Goal: Task Accomplishment & Management: Use online tool/utility

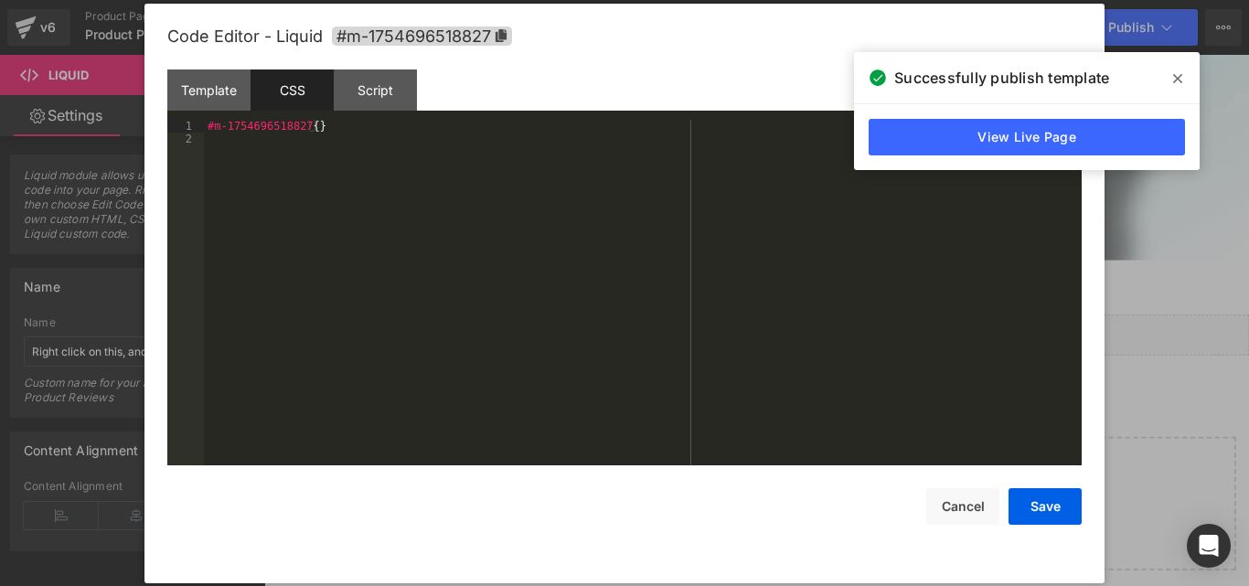
scroll to position [17320, 0]
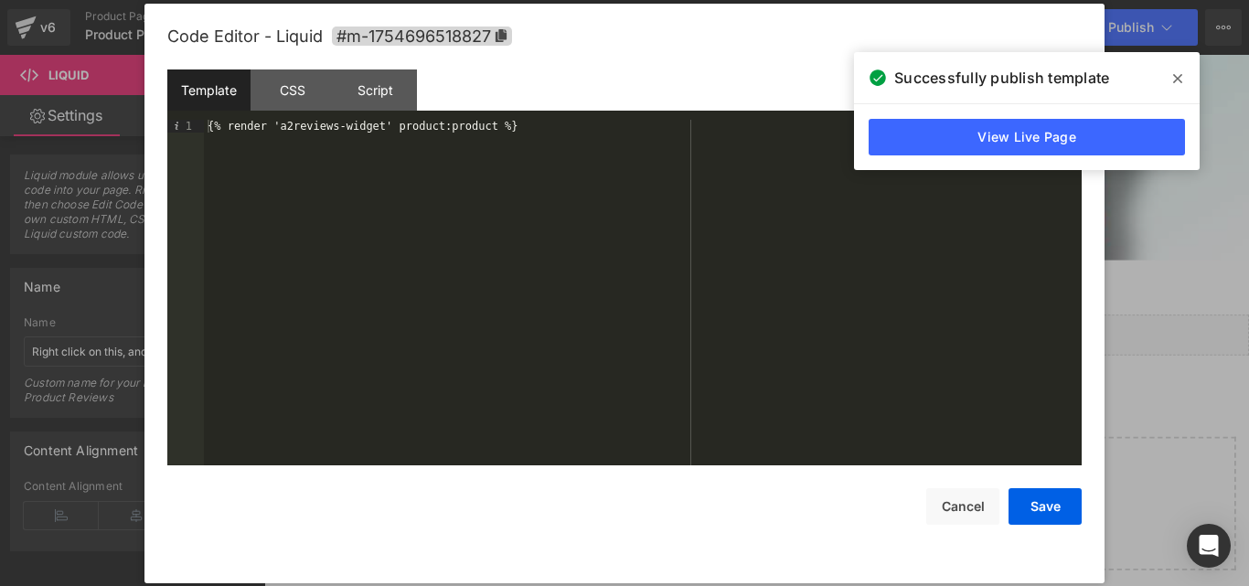
click at [0, 0] on span at bounding box center [0, 0] width 0 height 0
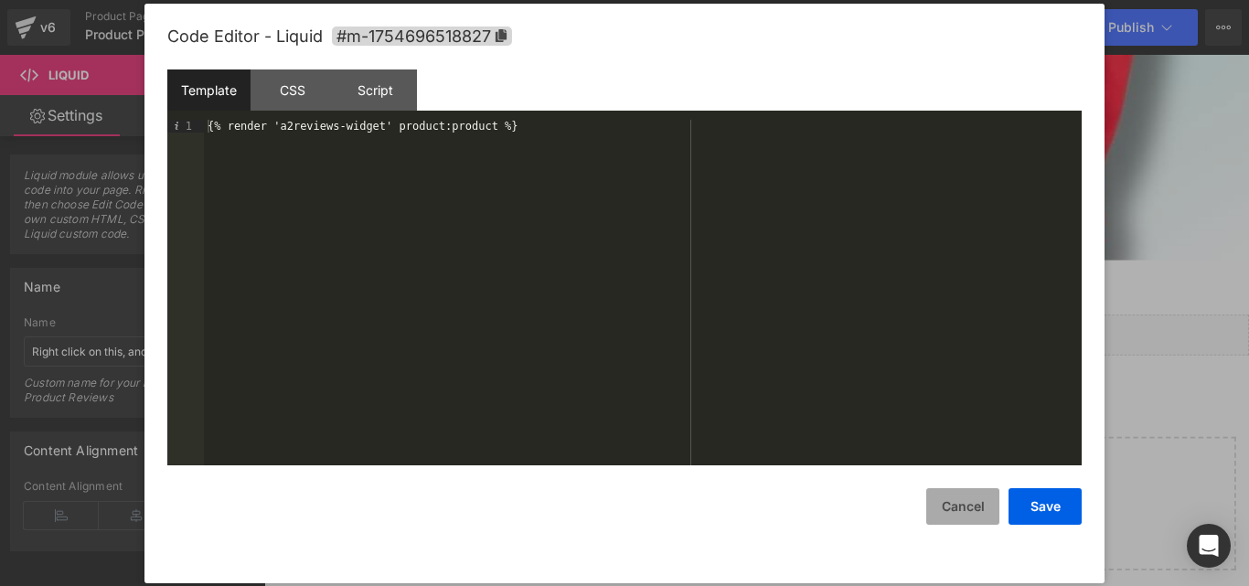
click at [0, 0] on button "Cancel" at bounding box center [0, 0] width 0 height 0
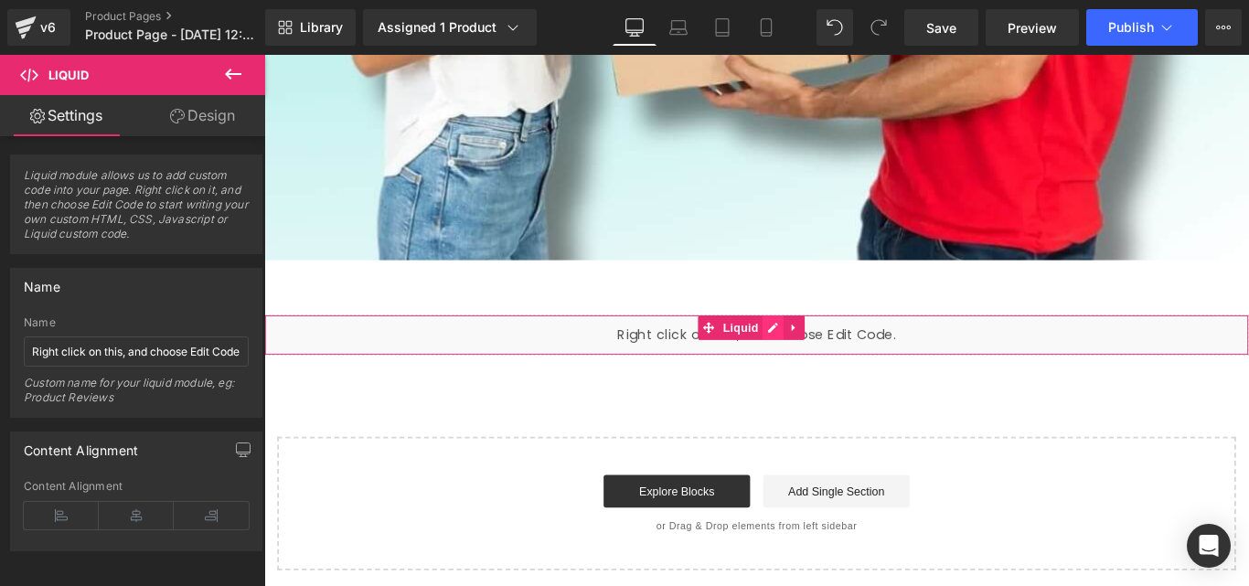
click at [840, 367] on div "Liquid" at bounding box center [817, 369] width 1106 height 46
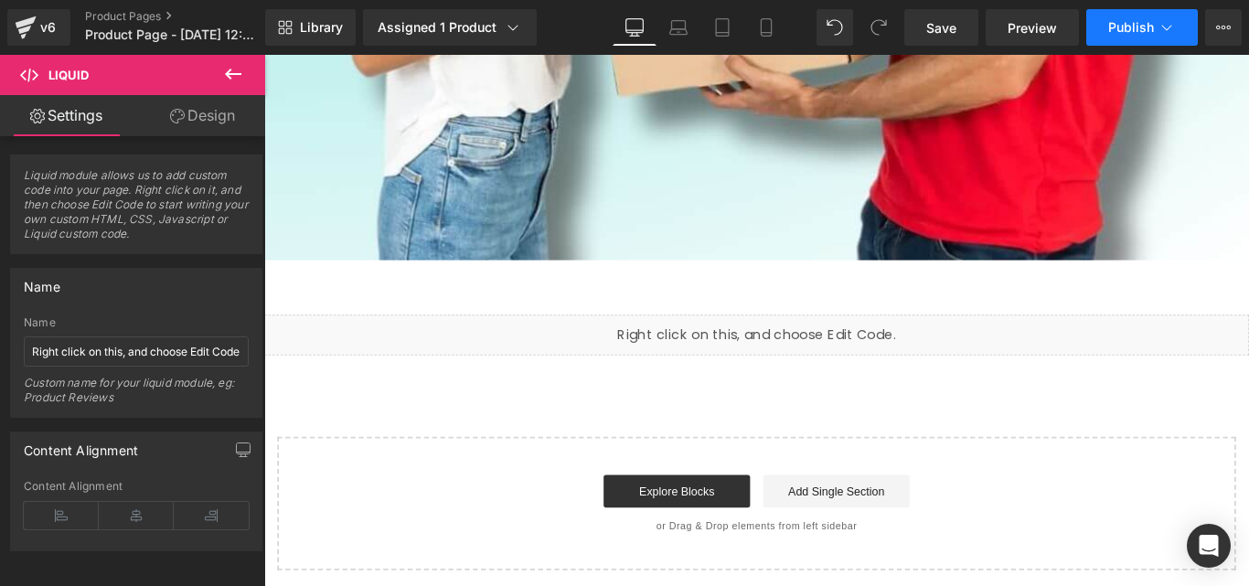
click at [1141, 28] on span "Publish" at bounding box center [1131, 27] width 46 height 15
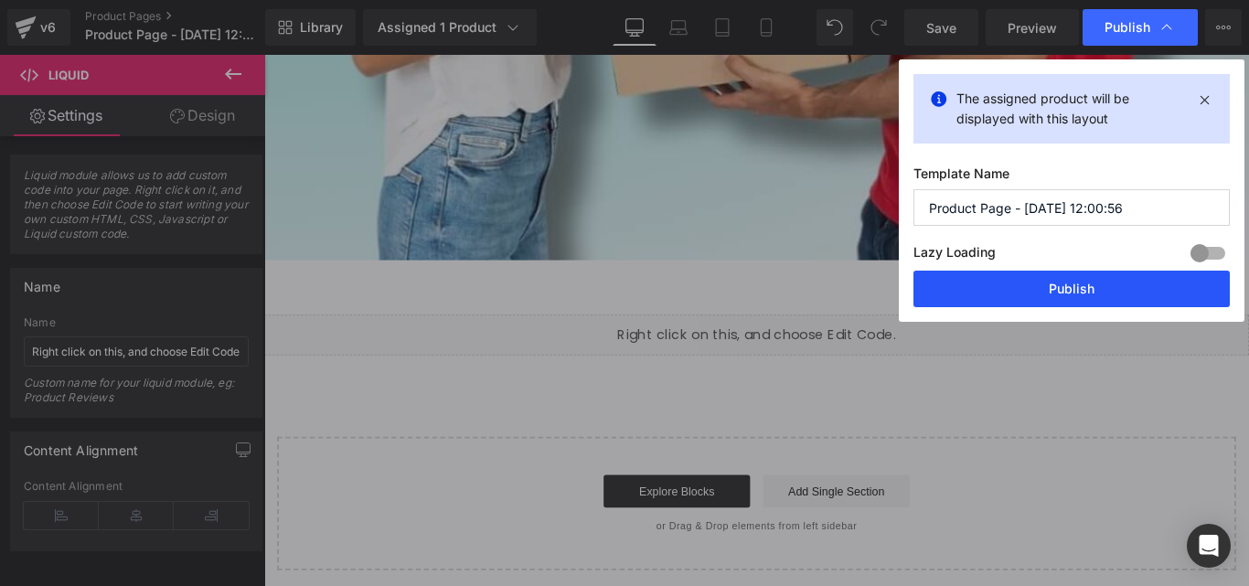
drag, startPoint x: 1027, startPoint y: 296, endPoint x: 854, endPoint y: 271, distance: 175.4
click at [0, 0] on button "Publish" at bounding box center [0, 0] width 0 height 0
